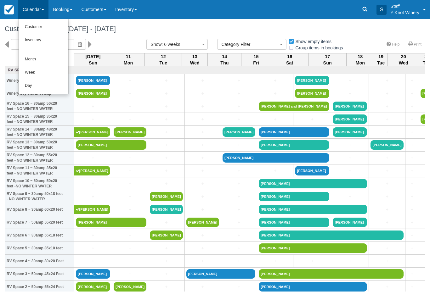
select select
click at [57, 26] on link "Customer" at bounding box center [44, 26] width 50 height 13
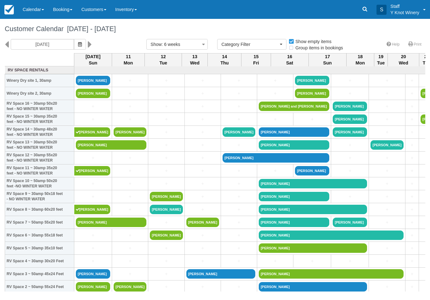
select select
click at [78, 43] on icon "button" at bounding box center [80, 44] width 4 height 4
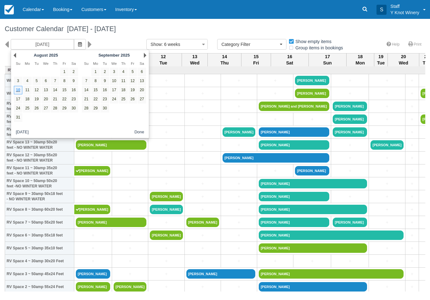
click at [78, 42] on icon "button" at bounding box center [80, 44] width 4 height 4
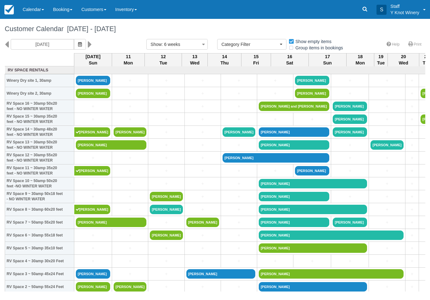
click at [74, 40] on button "button" at bounding box center [80, 44] width 12 height 11
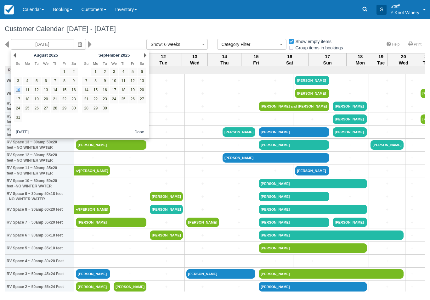
click at [78, 42] on icon "button" at bounding box center [80, 44] width 4 height 4
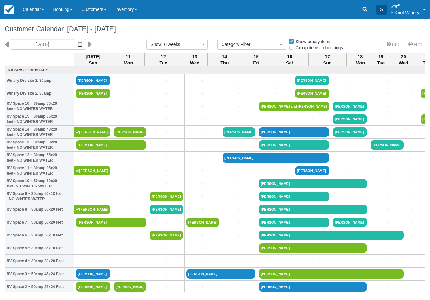
click at [78, 43] on icon "button" at bounding box center [80, 44] width 4 height 4
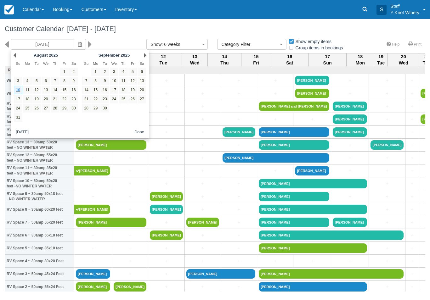
click at [129, 79] on link "12" at bounding box center [132, 81] width 8 height 8
type input "09/12/25"
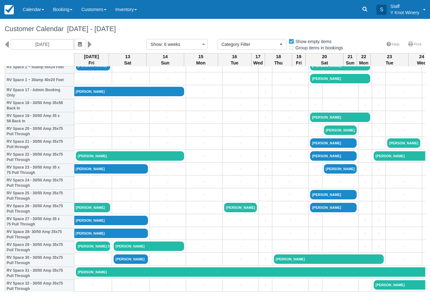
scroll to position [220, 0]
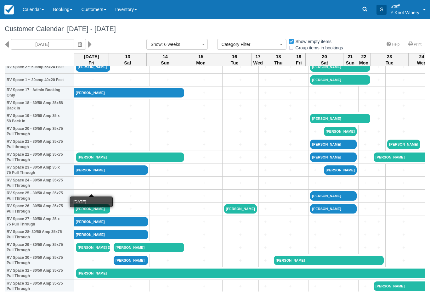
click at [93, 187] on link "+" at bounding box center [93, 183] width 34 height 7
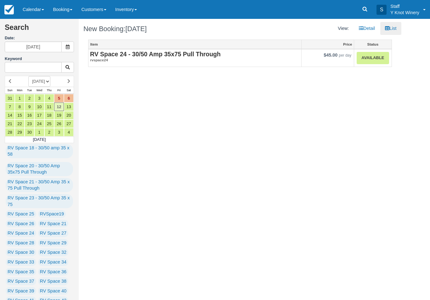
click at [376, 59] on link "Available" at bounding box center [373, 58] width 32 height 12
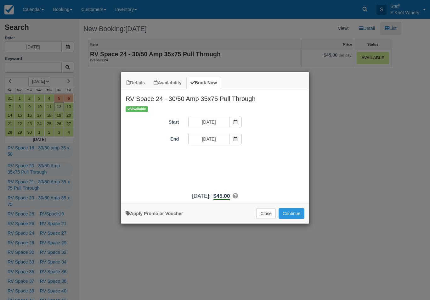
click at [268, 219] on button "Close" at bounding box center [266, 213] width 20 height 11
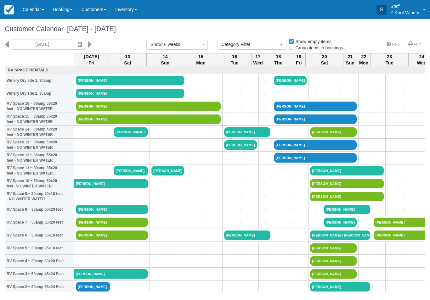
select select
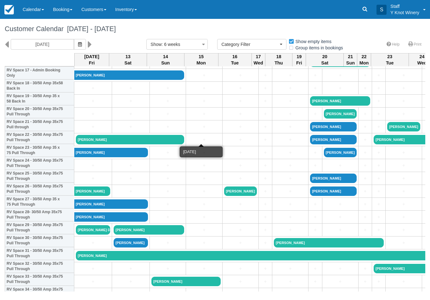
scroll to position [240, 0]
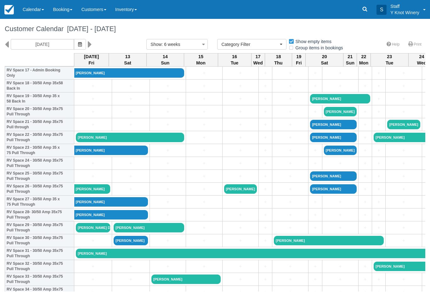
click at [99, 102] on link "+" at bounding box center [93, 99] width 34 height 7
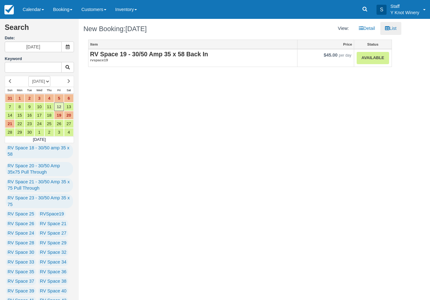
click at [373, 56] on link "Available" at bounding box center [373, 58] width 32 height 12
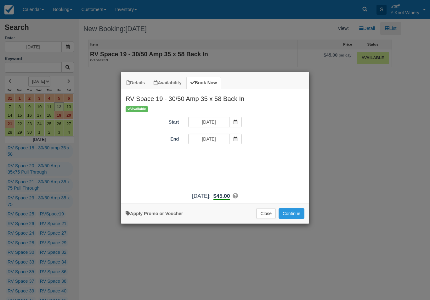
click at [235, 138] on icon "Item Modal" at bounding box center [235, 139] width 4 height 4
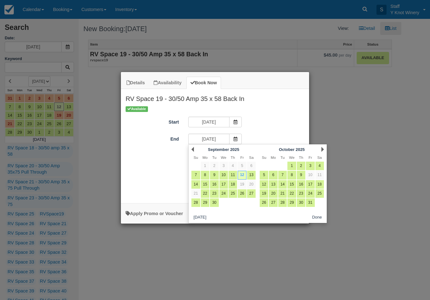
click at [196, 186] on link "14" at bounding box center [195, 184] width 8 height 8
type input "[DATE]"
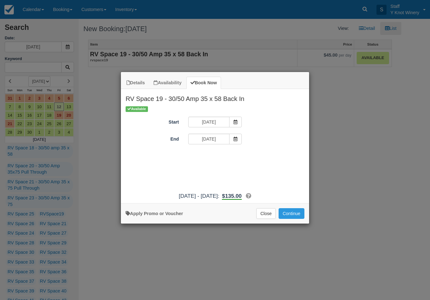
click at [298, 219] on button "Continue" at bounding box center [292, 213] width 26 height 11
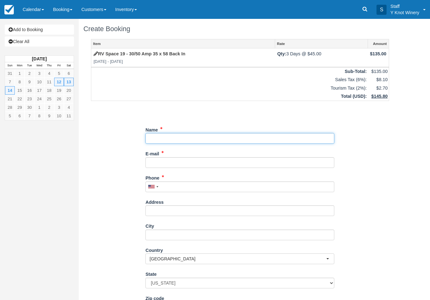
click at [199, 139] on input "Name" at bounding box center [239, 138] width 189 height 11
type input "[PERSON_NAME]"
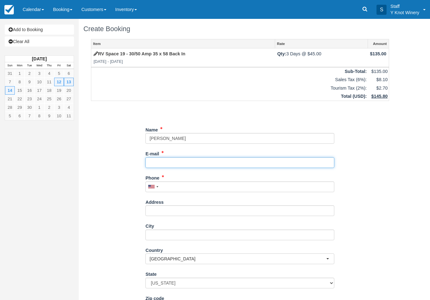
click at [196, 163] on input "E-mail" at bounding box center [239, 162] width 189 height 11
type input "[EMAIL_ADDRESS][DOMAIN_NAME]"
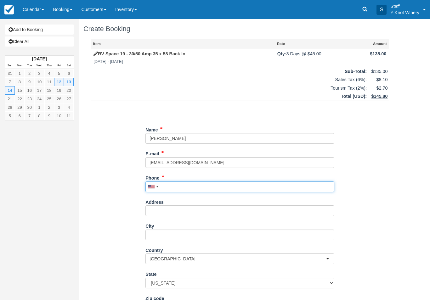
click at [200, 187] on input "Phone" at bounding box center [239, 187] width 189 height 11
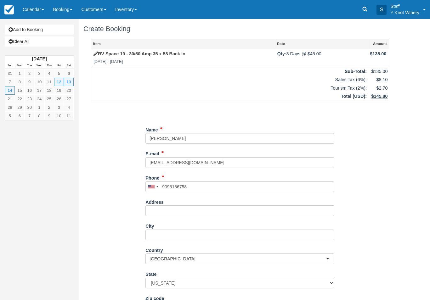
type input "+19095186758"
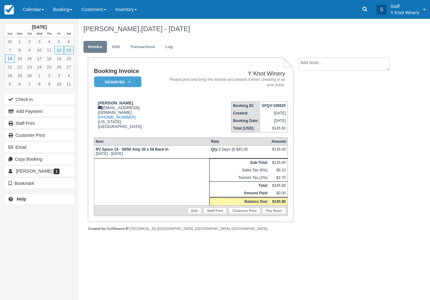
click at [53, 148] on button "Email" at bounding box center [39, 147] width 69 height 10
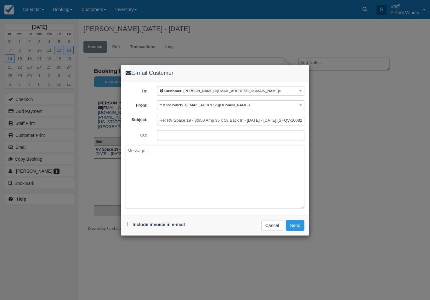
click at [131, 226] on input "Include invoice in e-mail" at bounding box center [129, 224] width 4 height 4
checkbox input "true"
click at [296, 222] on button "Send" at bounding box center [295, 225] width 19 height 11
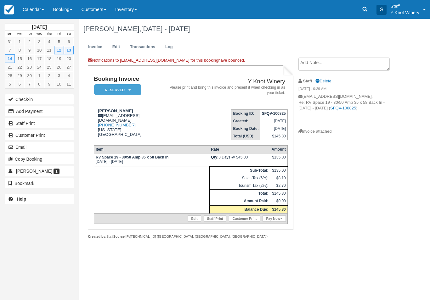
click at [41, 8] on link "Calendar" at bounding box center [33, 9] width 30 height 19
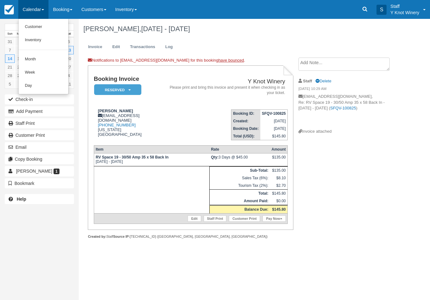
click at [49, 24] on link "Customer" at bounding box center [44, 26] width 50 height 13
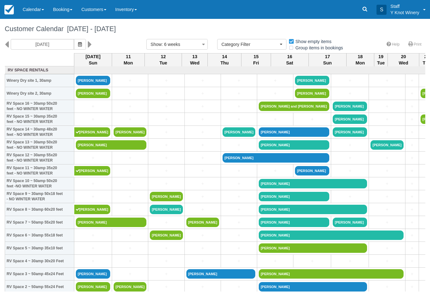
select select
